Goal: Find specific page/section: Find specific page/section

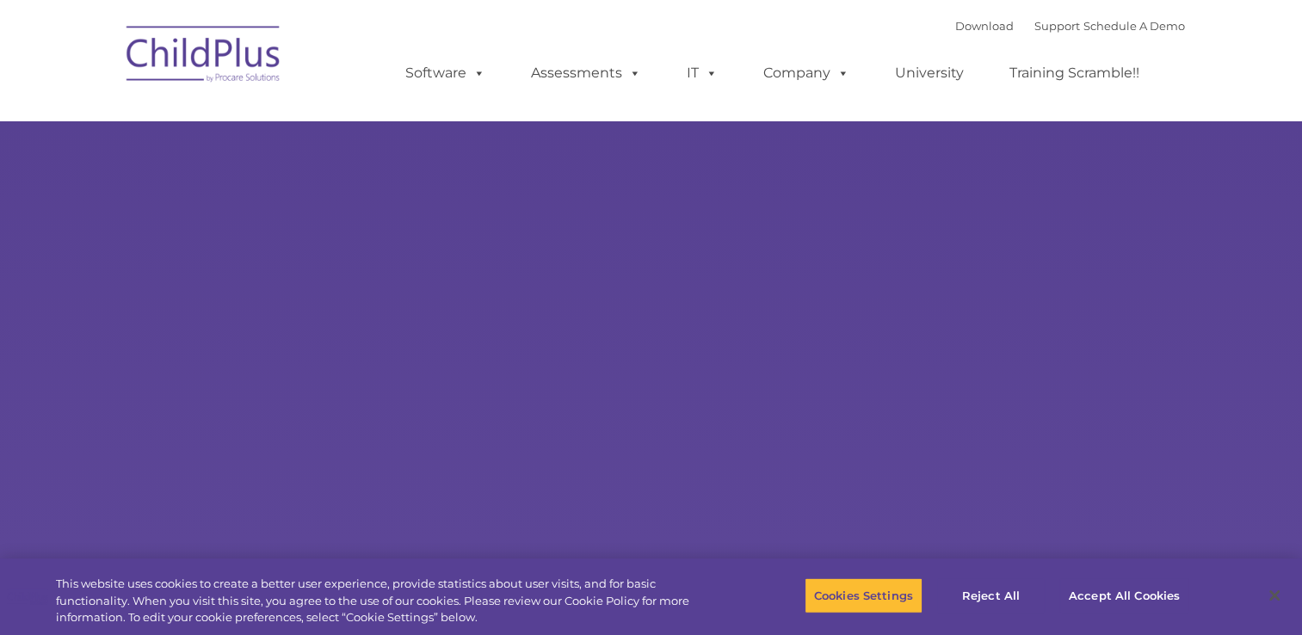
select select "MEDIUM"
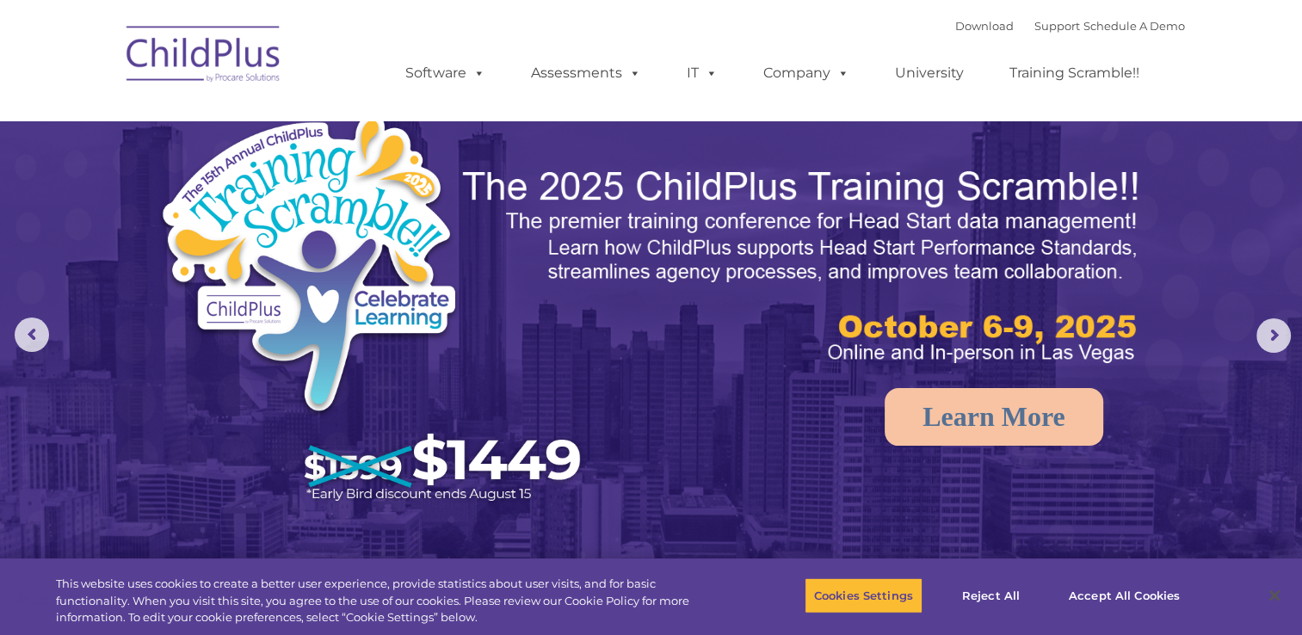
click at [1258, 48] on nav "Download Support | Schedule A Demo  MENU MENU Software ChildPlus: The original…" at bounding box center [651, 60] width 1302 height 120
click at [1091, 589] on button "Accept All Cookies" at bounding box center [1124, 595] width 130 height 36
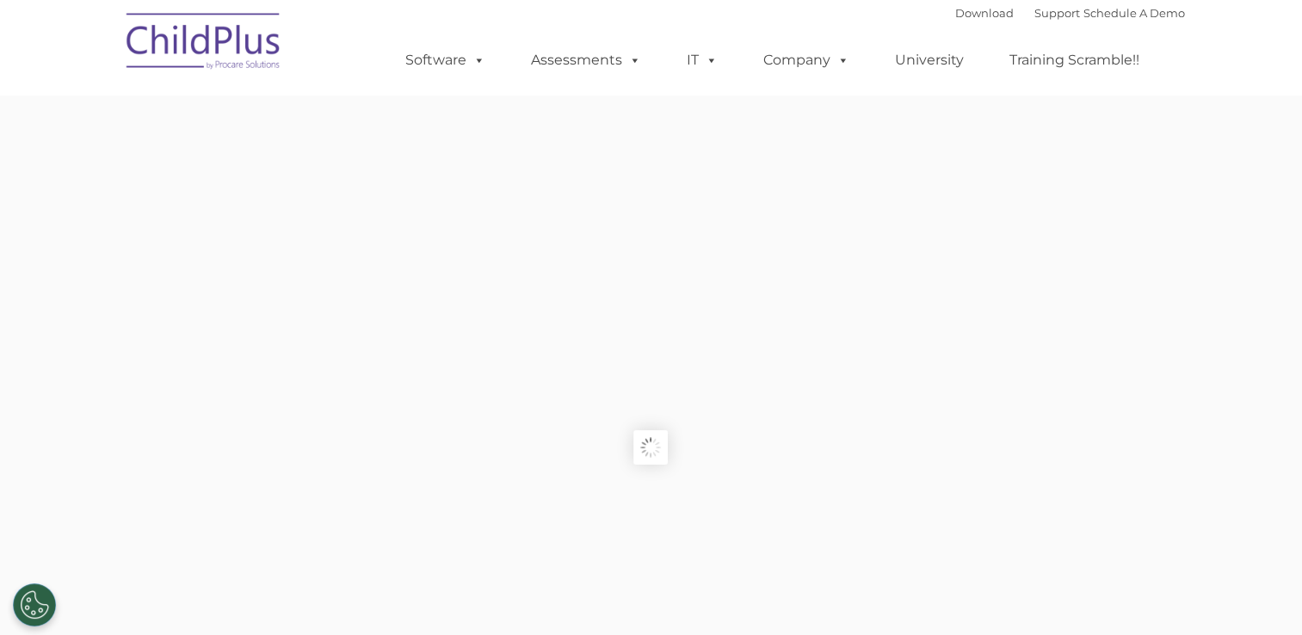
type input ""
